Goal: Information Seeking & Learning: Learn about a topic

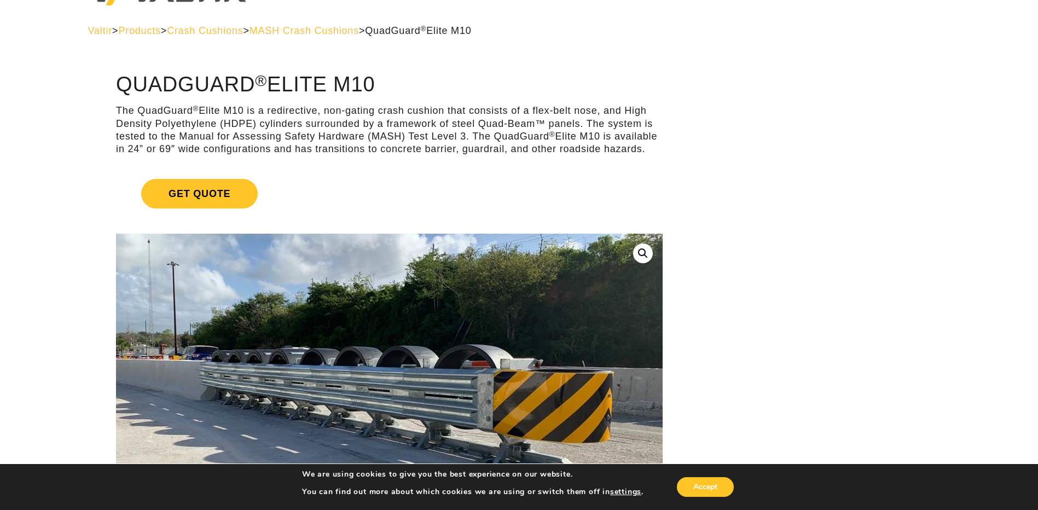
scroll to position [55, 0]
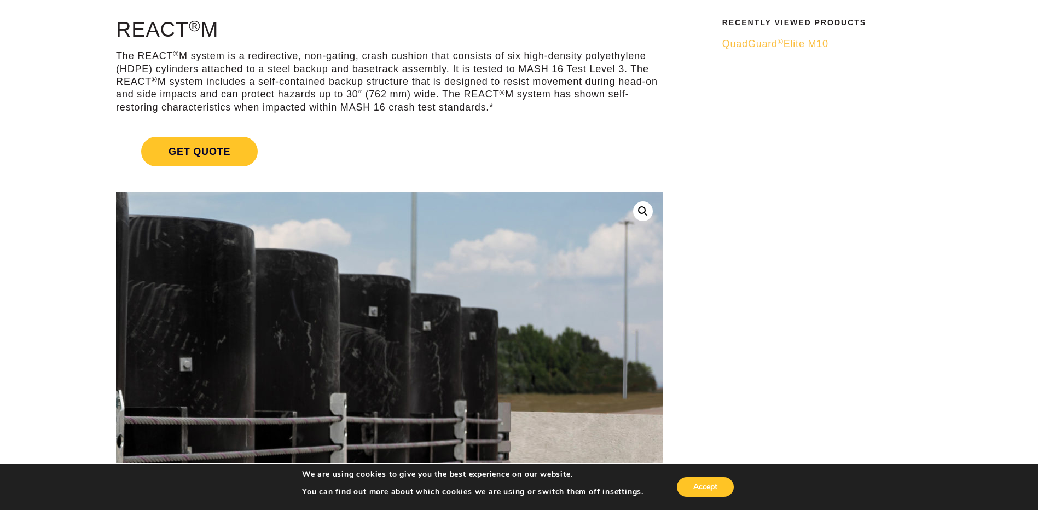
scroll to position [109, 0]
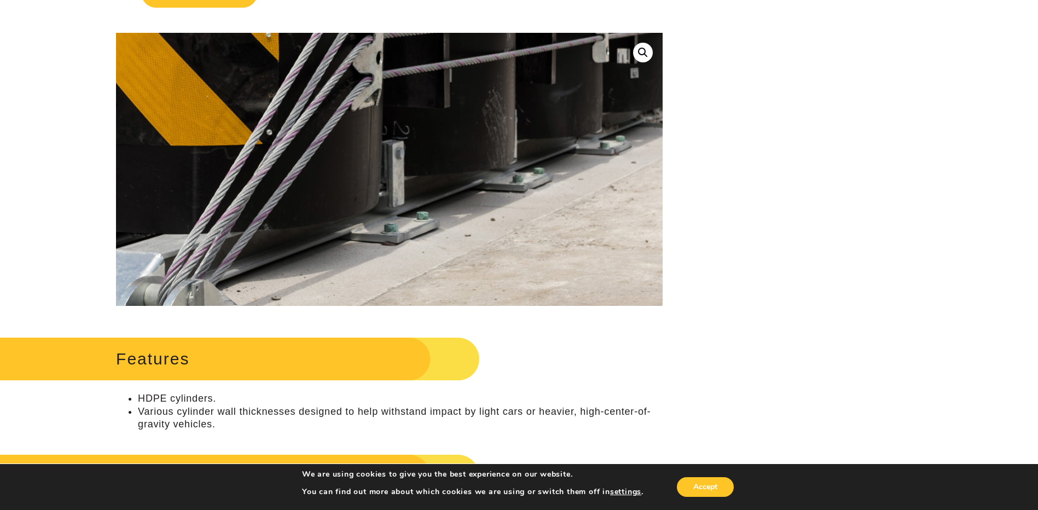
scroll to position [273, 0]
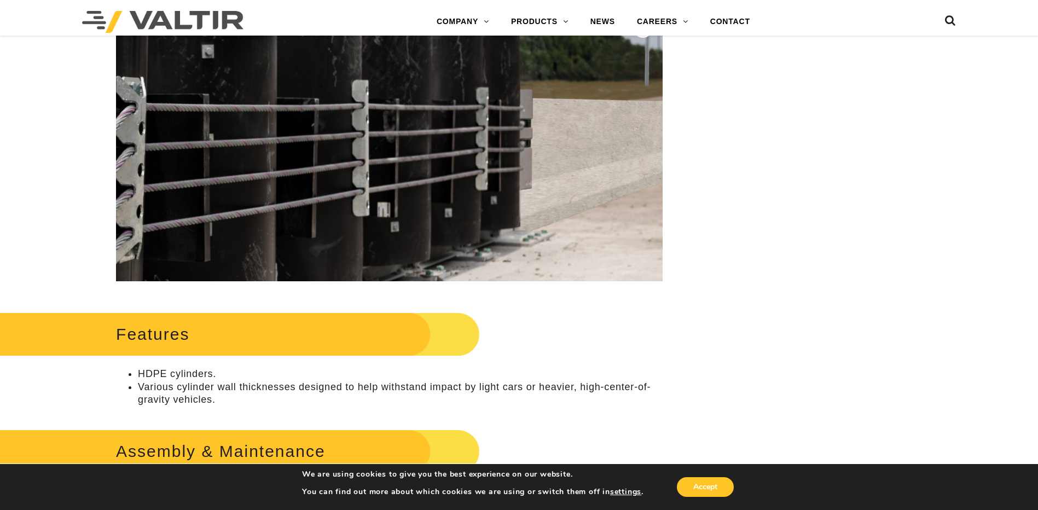
click at [546, 156] on img at bounding box center [144, 116] width 1400 height 934
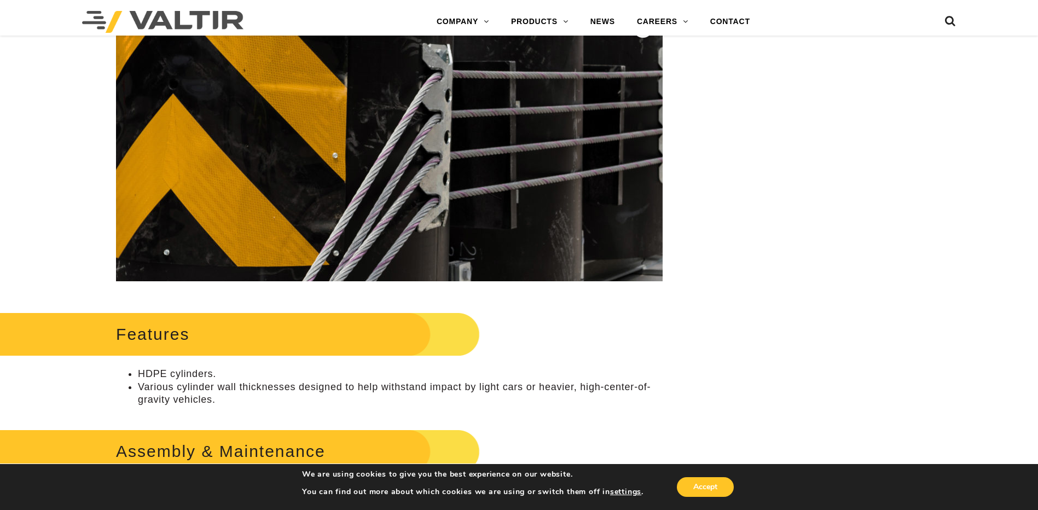
click at [350, 170] on img at bounding box center [450, 84] width 1400 height 934
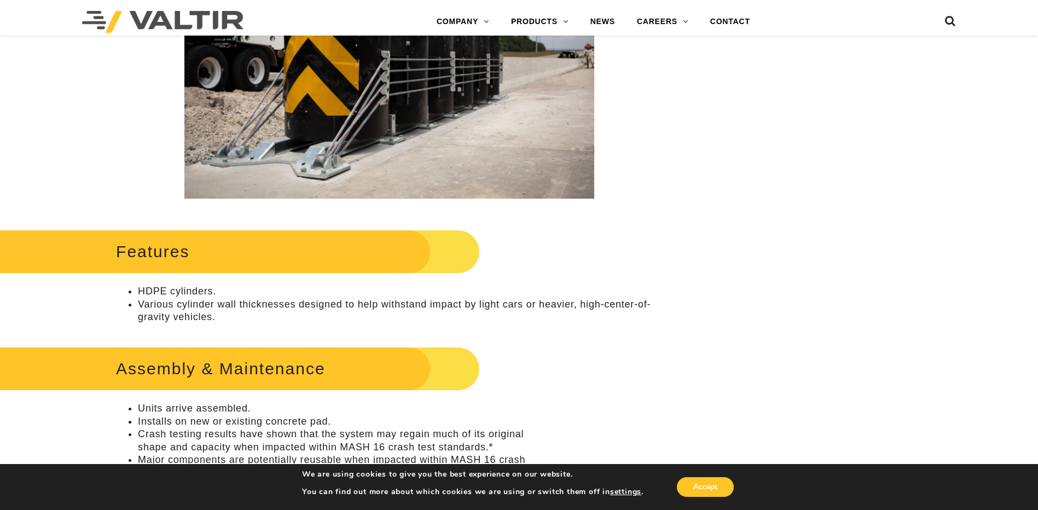
scroll to position [328, 0]
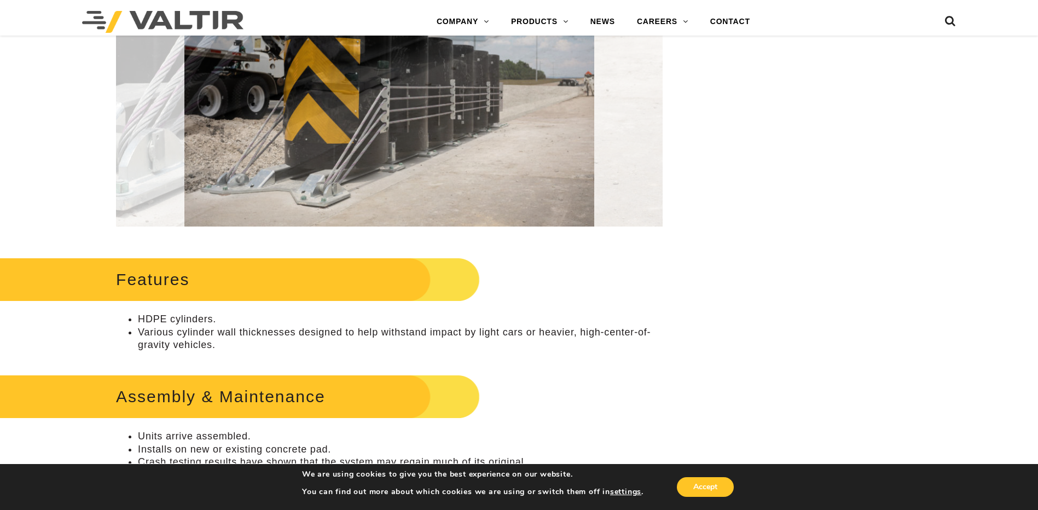
drag, startPoint x: 418, startPoint y: 205, endPoint x: 765, endPoint y: 311, distance: 362.6
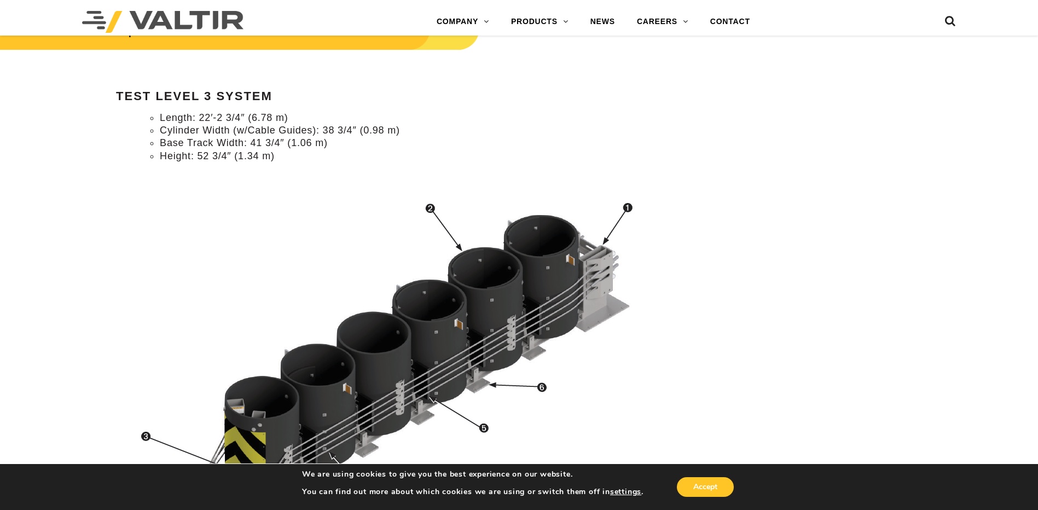
scroll to position [984, 0]
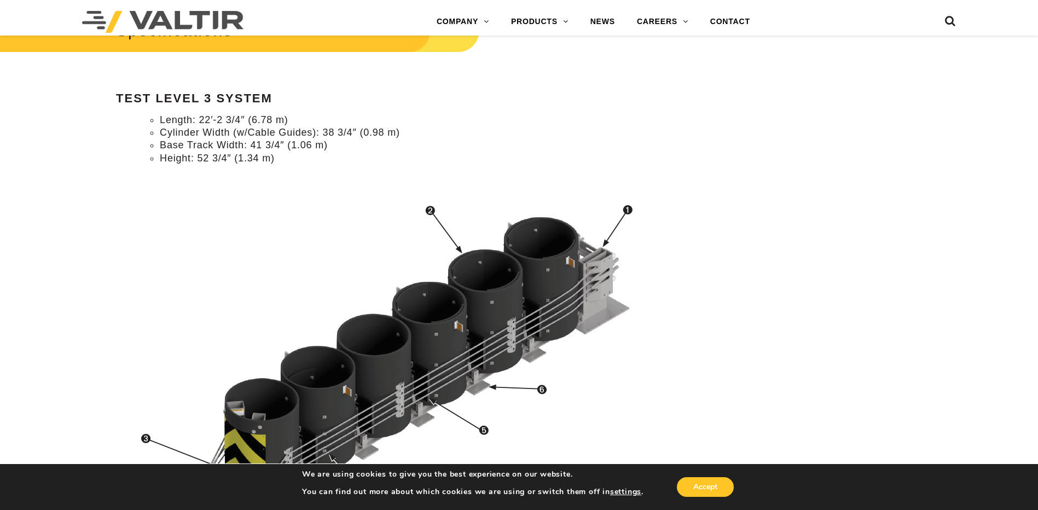
click at [598, 282] on img at bounding box center [393, 371] width 537 height 397
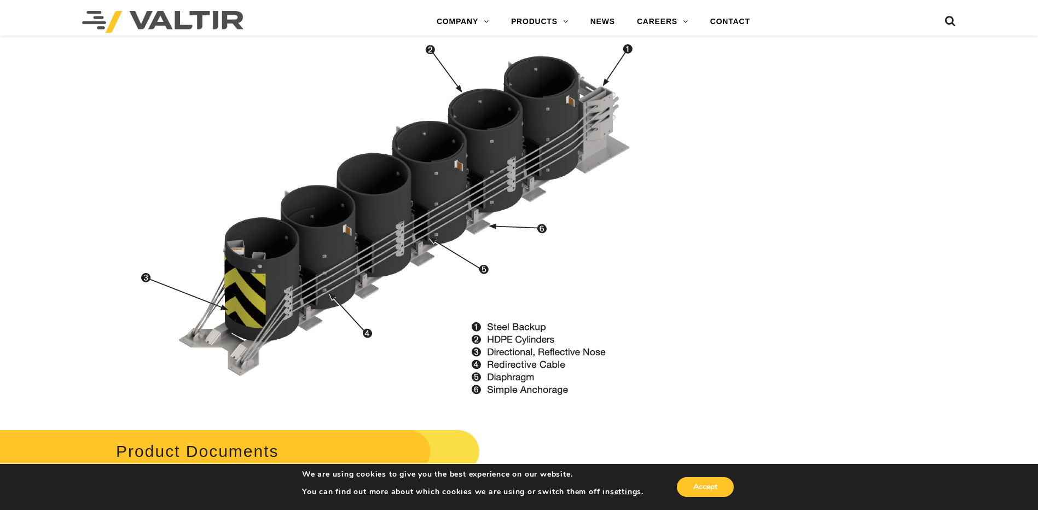
scroll to position [1149, 0]
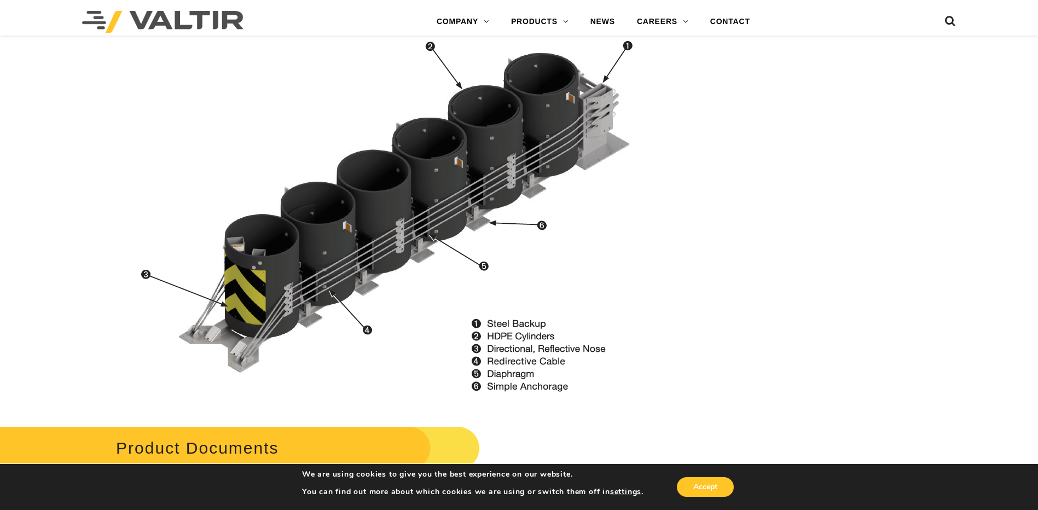
click at [480, 264] on img at bounding box center [393, 207] width 537 height 397
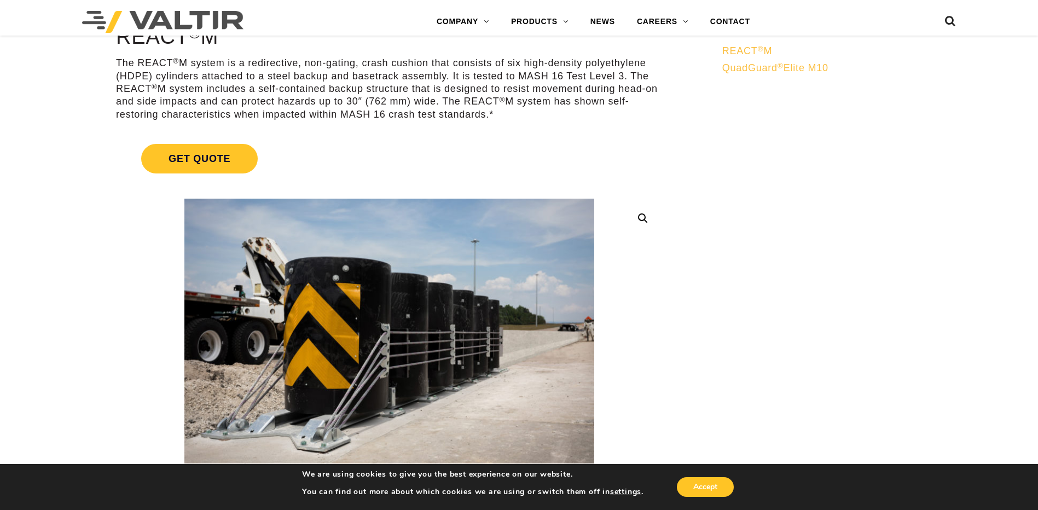
scroll to position [0, 0]
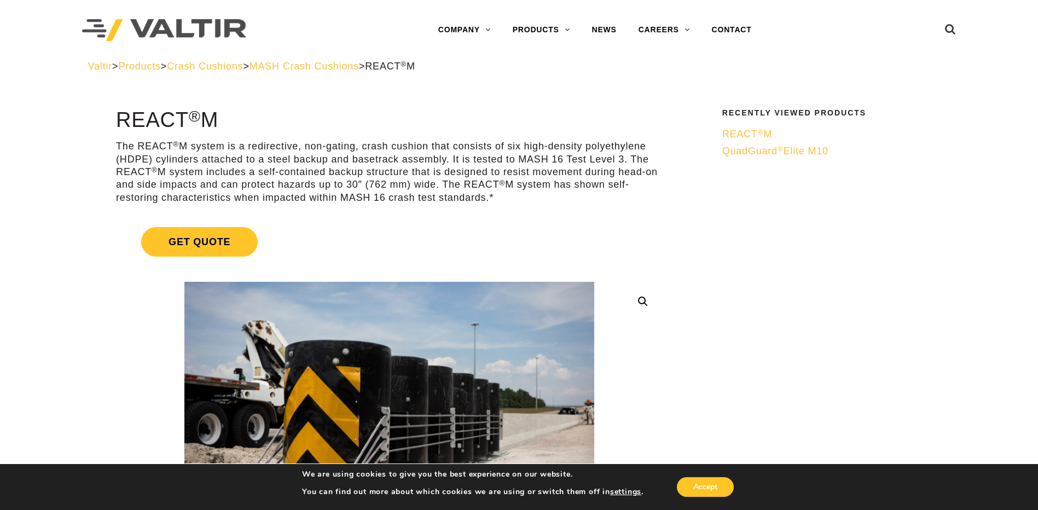
drag, startPoint x: 829, startPoint y: 263, endPoint x: 737, endPoint y: 311, distance: 104.0
